Goal: Task Accomplishment & Management: Use online tool/utility

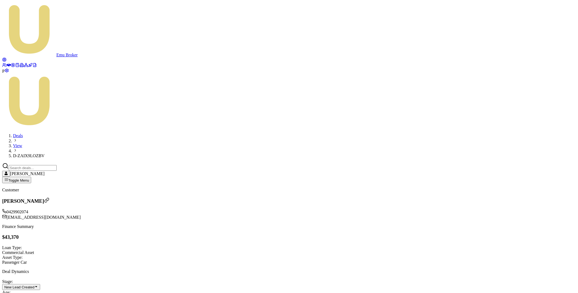
click at [11, 67] on icon at bounding box center [13, 65] width 4 height 4
